Goal: Find specific page/section: Find specific page/section

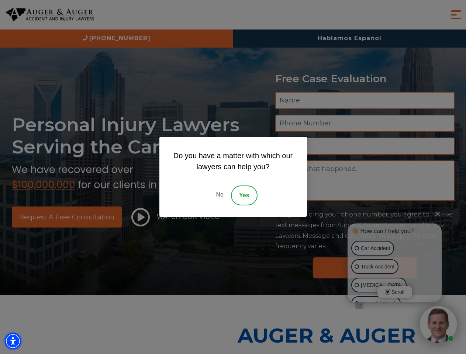
click at [13, 341] on img "Accessibility Menu" at bounding box center [13, 341] width 16 height 16
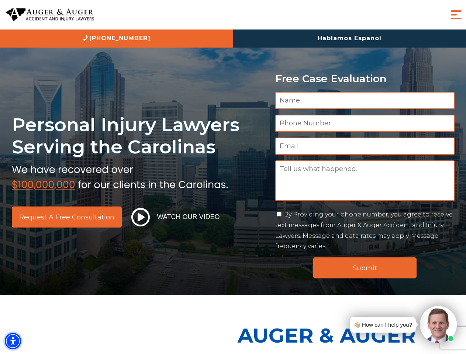
click at [13, 341] on img "Accessibility Menu" at bounding box center [13, 341] width 16 height 16
